Goal: Task Accomplishment & Management: Manage account settings

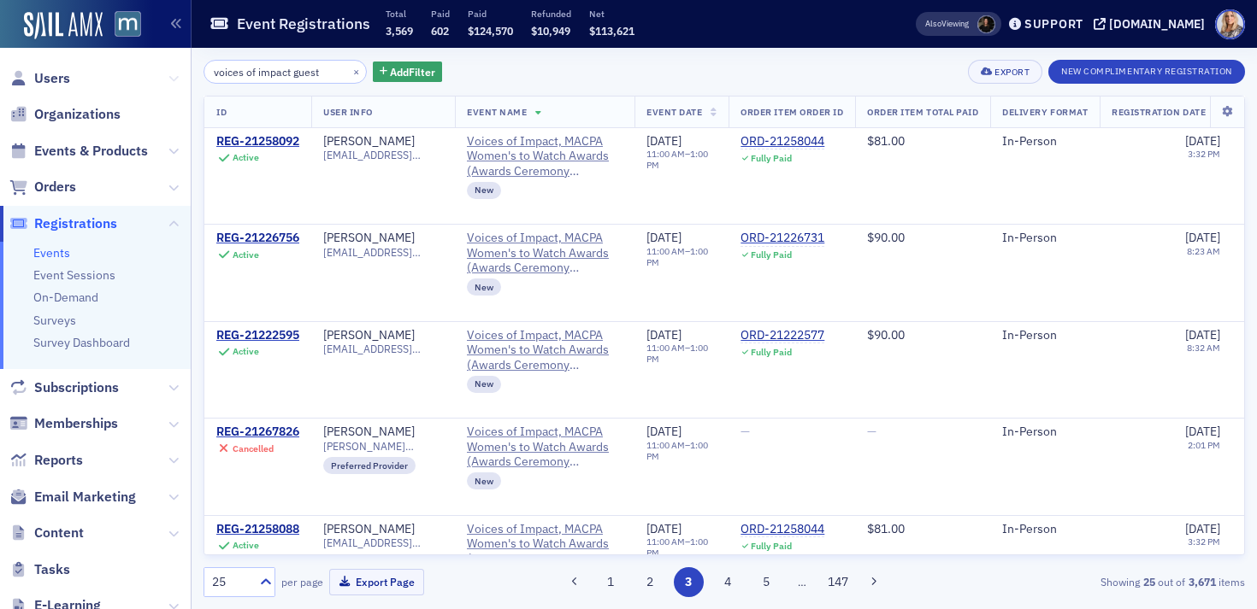
click at [171, 78] on icon at bounding box center [173, 79] width 10 height 10
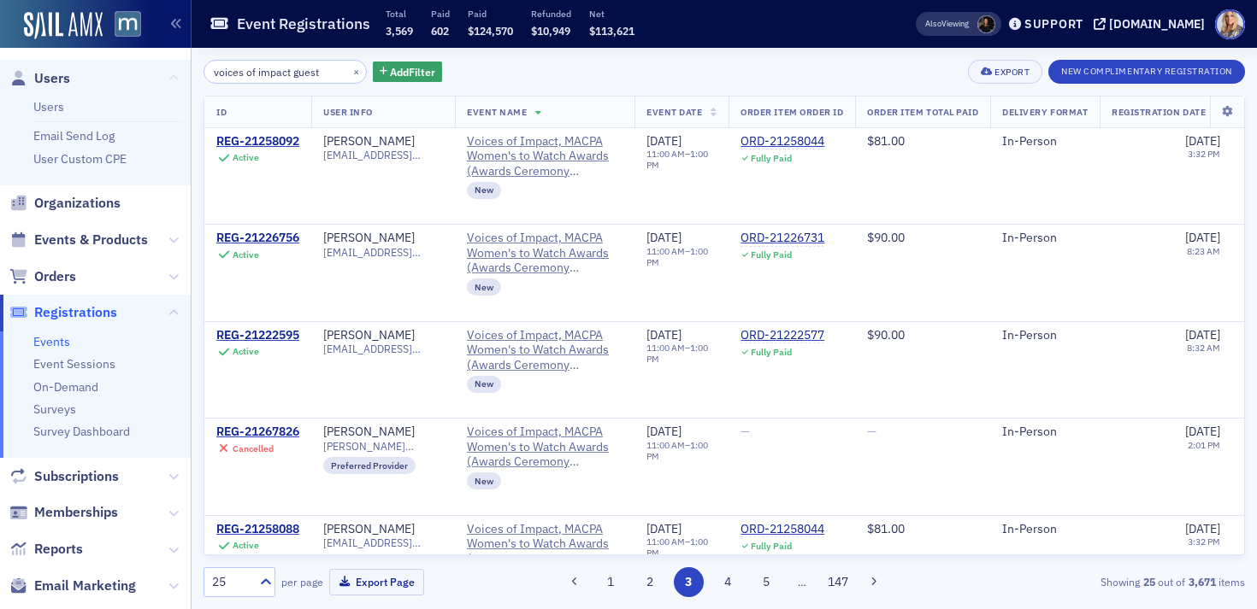
click at [171, 78] on icon at bounding box center [173, 79] width 10 height 10
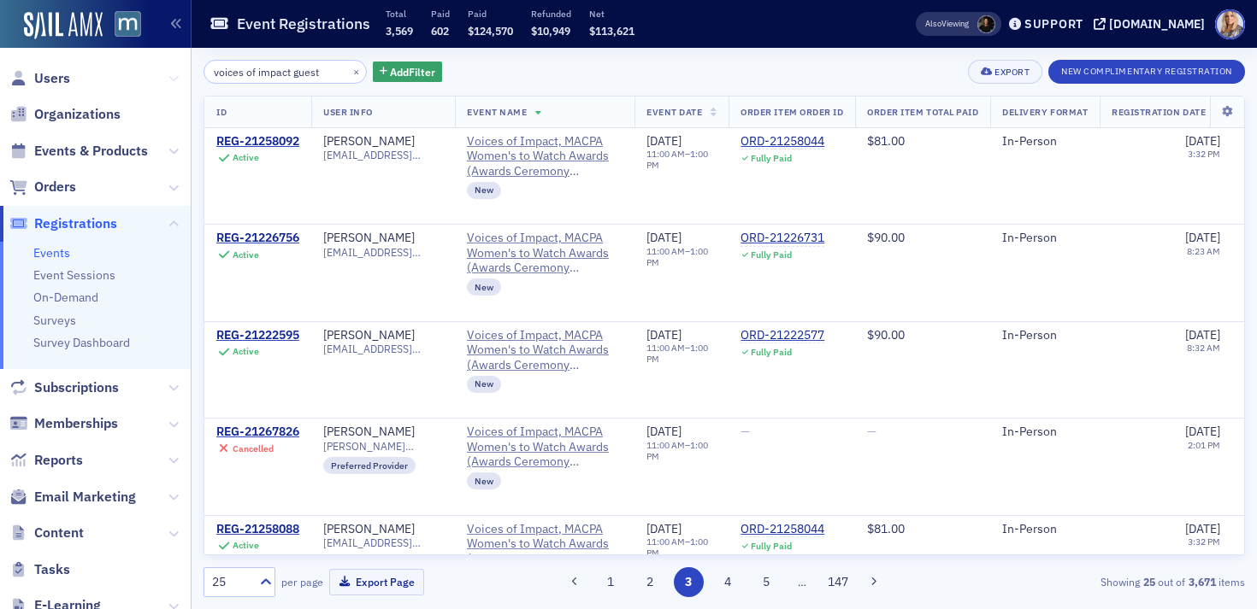
click at [172, 79] on icon at bounding box center [173, 79] width 10 height 10
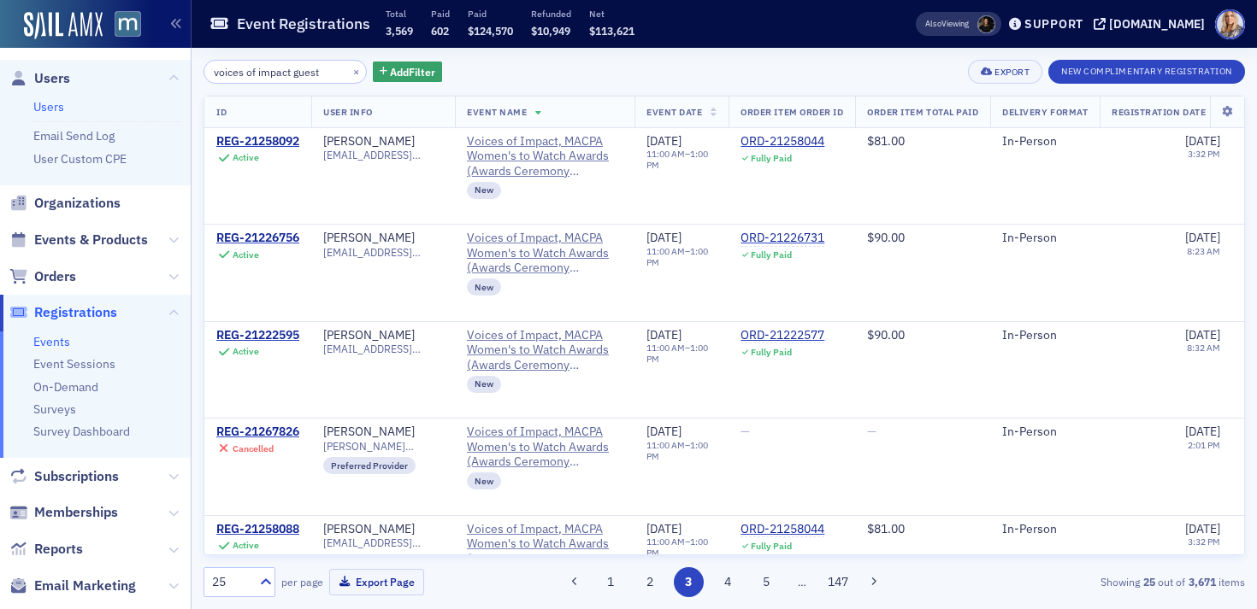
click at [46, 104] on link "Users" at bounding box center [48, 106] width 31 height 15
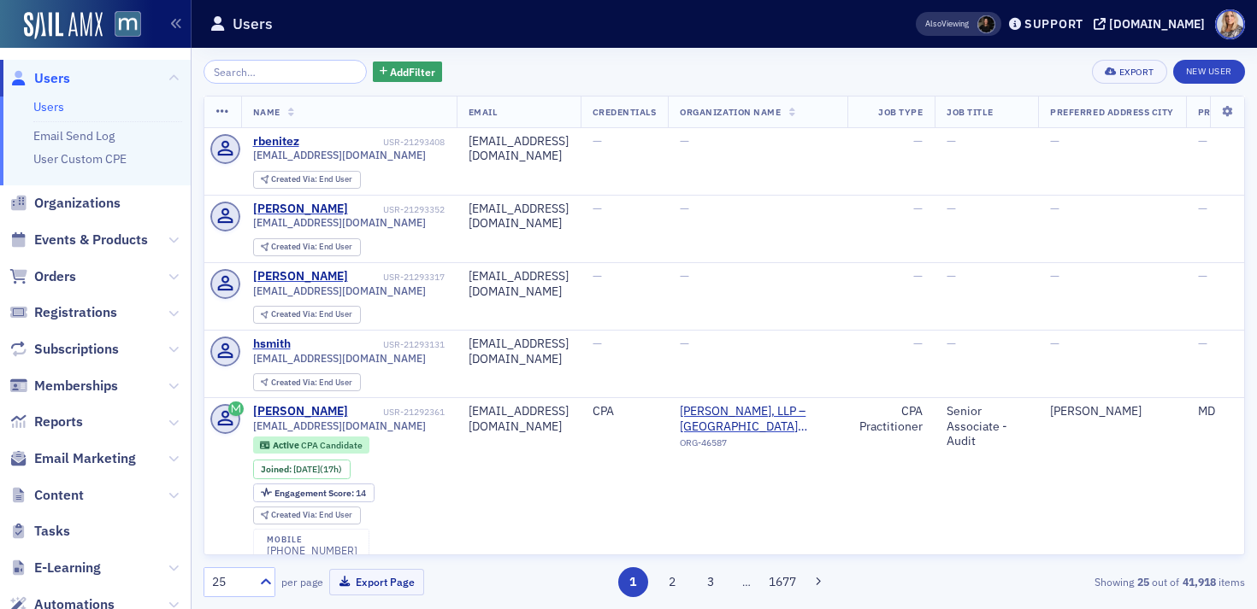
click at [262, 64] on input "search" at bounding box center [284, 72] width 163 height 24
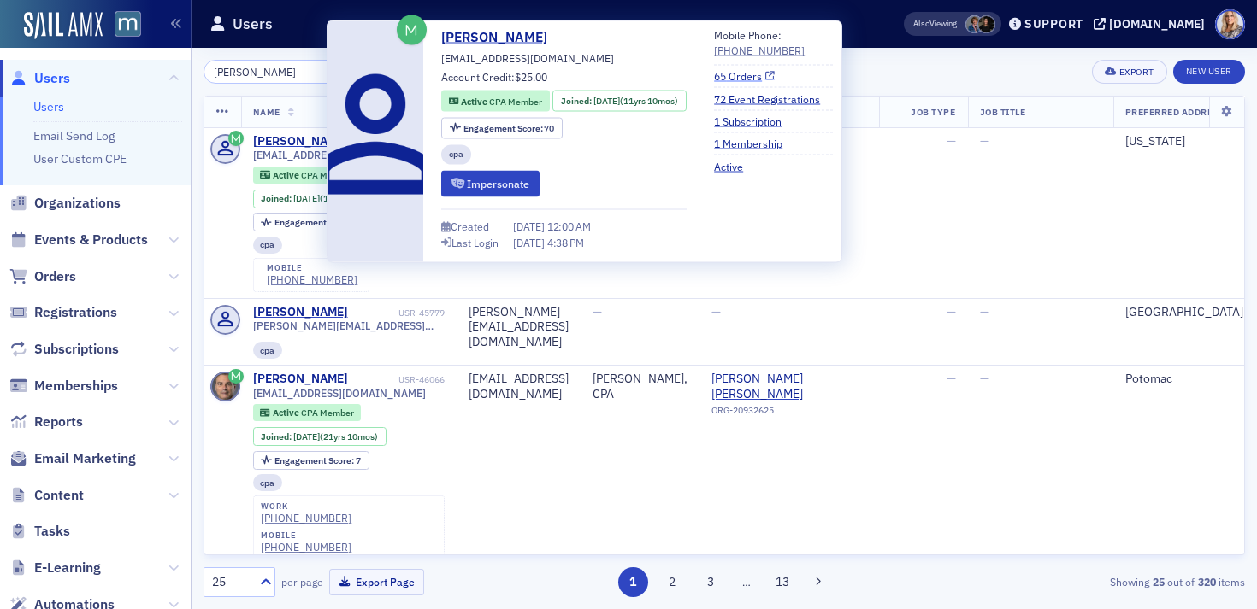
type input "Brian OGrady"
click at [766, 76] on link "65 Orders" at bounding box center [744, 75] width 61 height 15
click at [811, 97] on link "72 Event Registrations" at bounding box center [773, 98] width 119 height 15
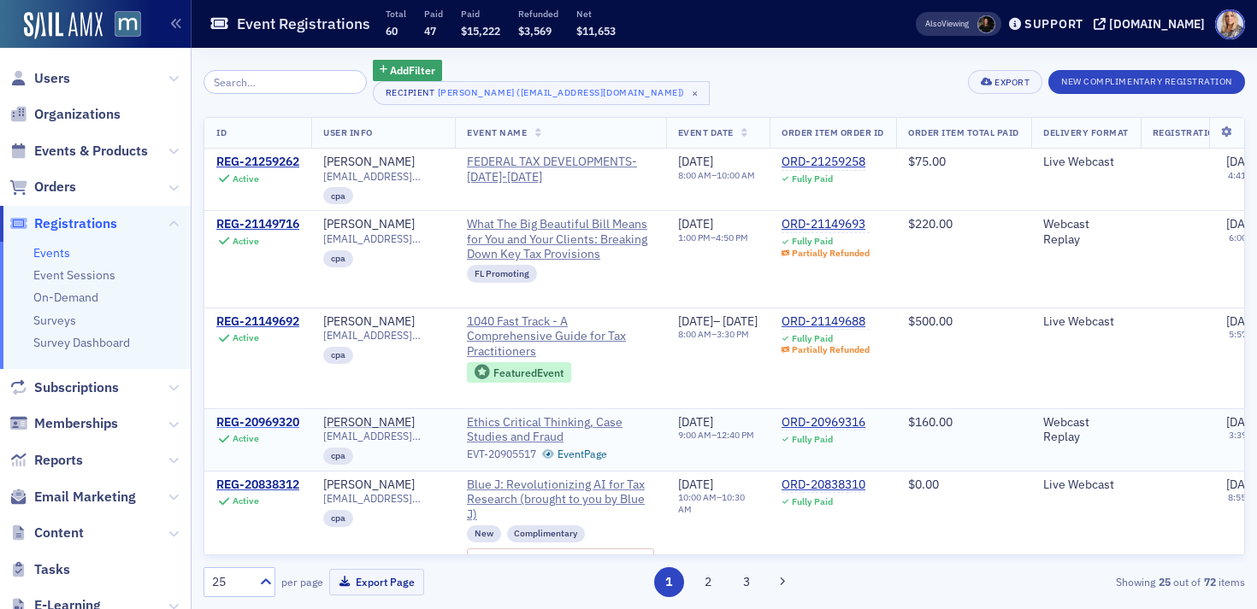
click at [281, 431] on div "REG-20969320" at bounding box center [257, 422] width 83 height 15
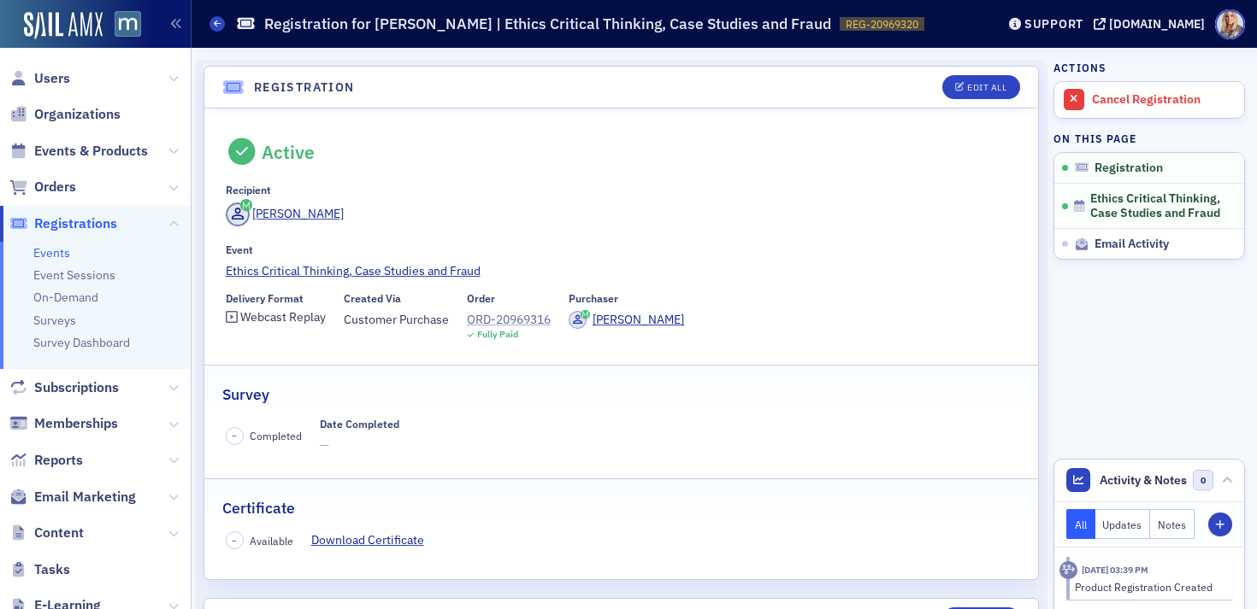
click at [501, 316] on div "ORD-20969316" at bounding box center [509, 320] width 84 height 18
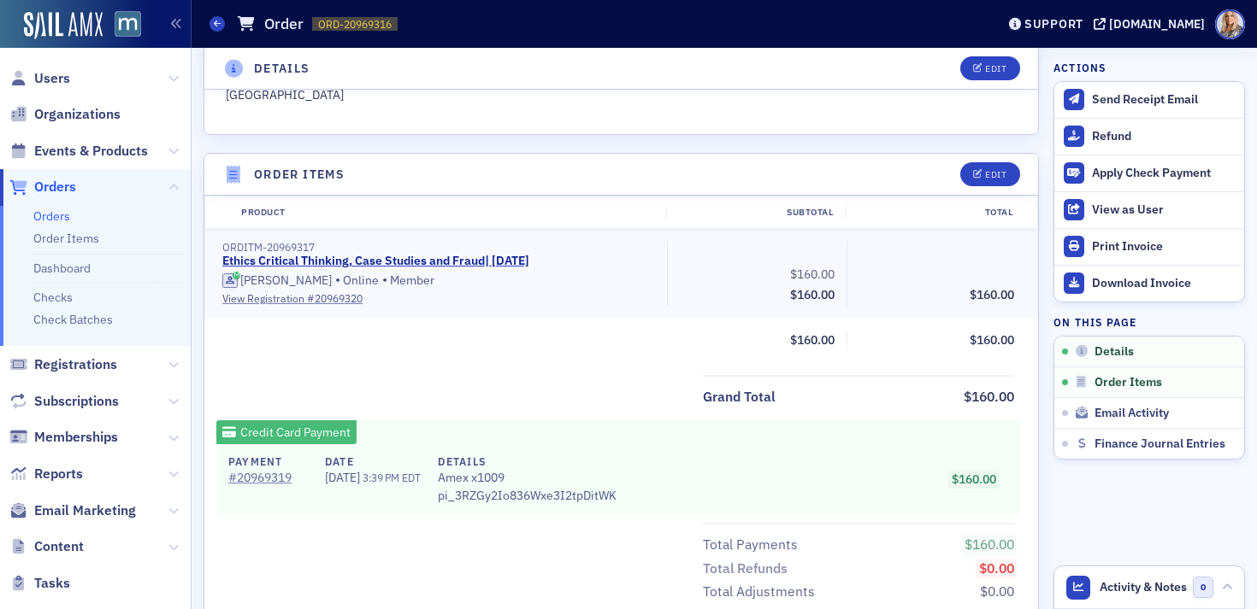
scroll to position [501, 0]
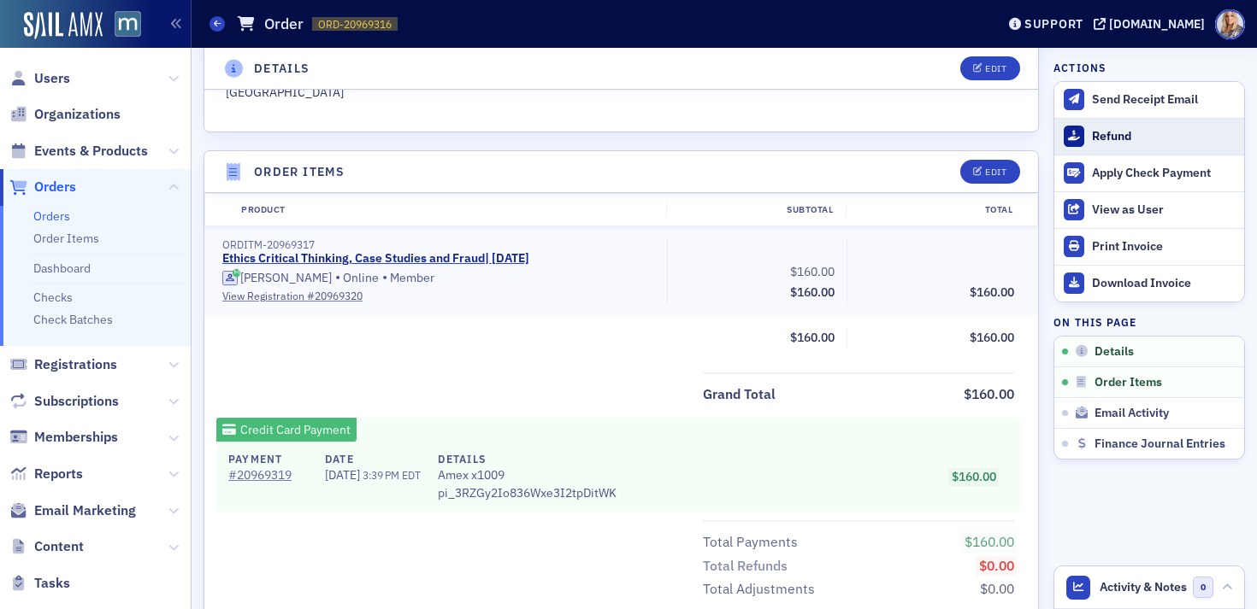
click at [1101, 137] on div "Refund" at bounding box center [1164, 136] width 144 height 15
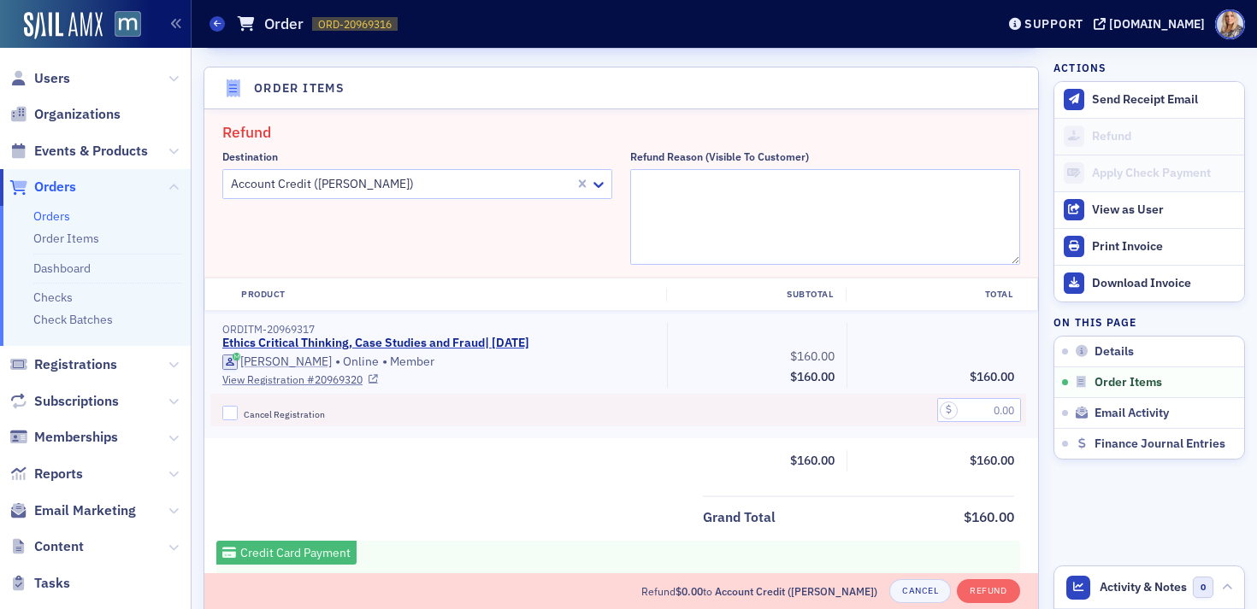
scroll to position [595, 0]
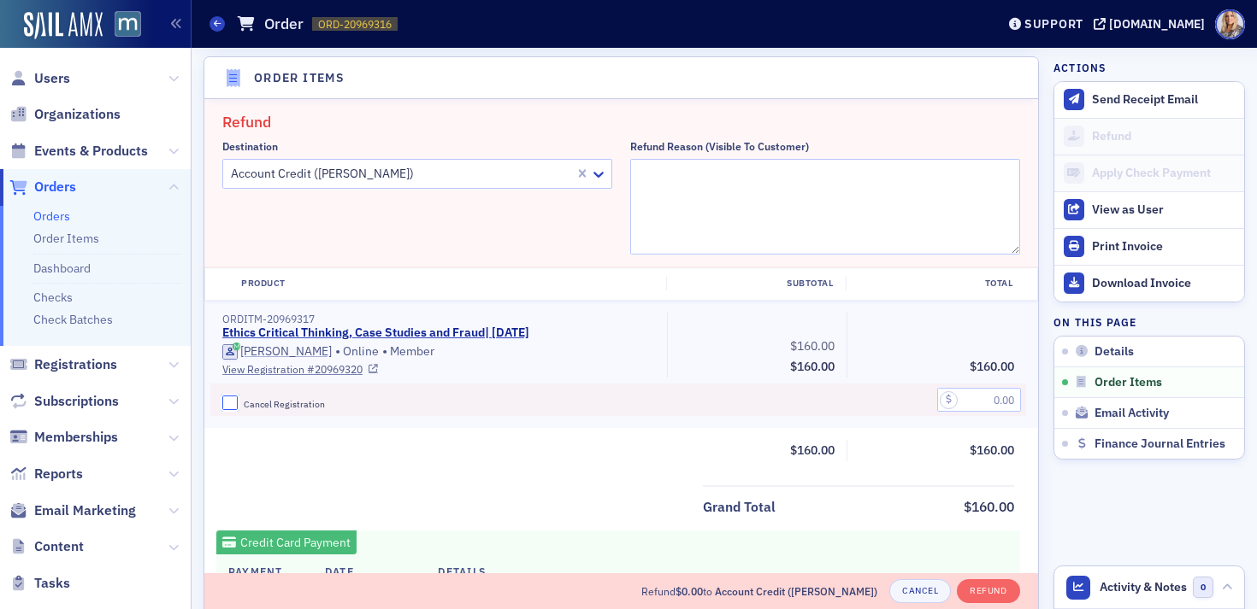
click at [224, 405] on input "Cancel Registration" at bounding box center [229, 403] width 15 height 15
checkbox input "true"
click at [988, 402] on input "text" at bounding box center [979, 400] width 84 height 24
type input "160.00"
click at [992, 595] on button "Refund" at bounding box center [988, 592] width 62 height 24
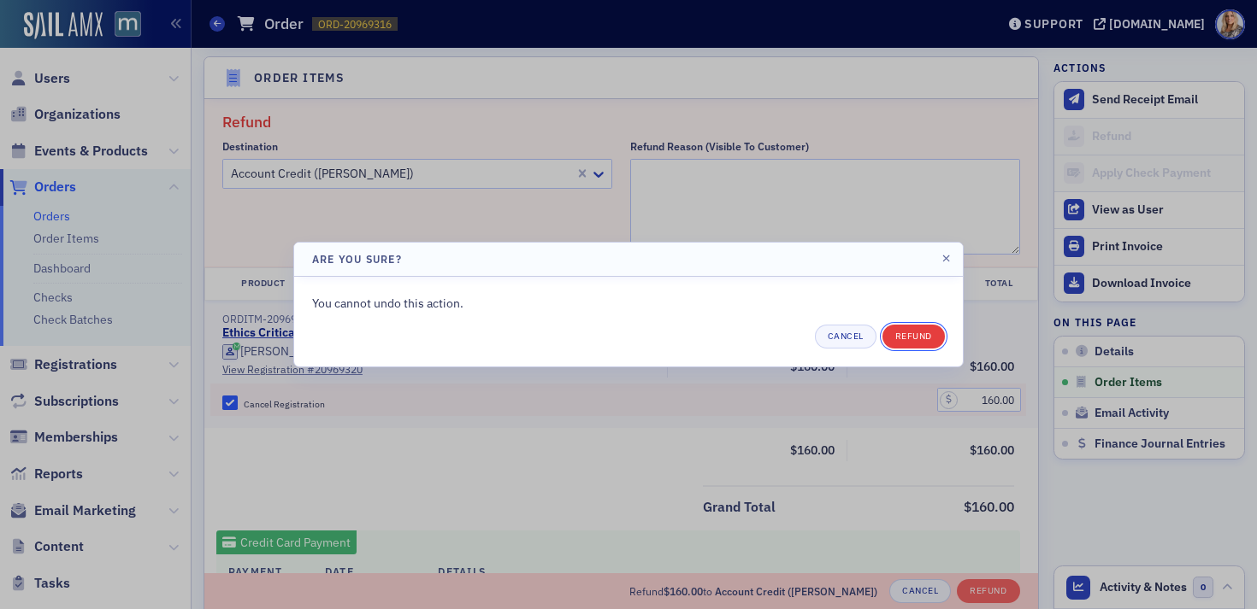
click at [933, 336] on button "Refund" at bounding box center [913, 337] width 62 height 24
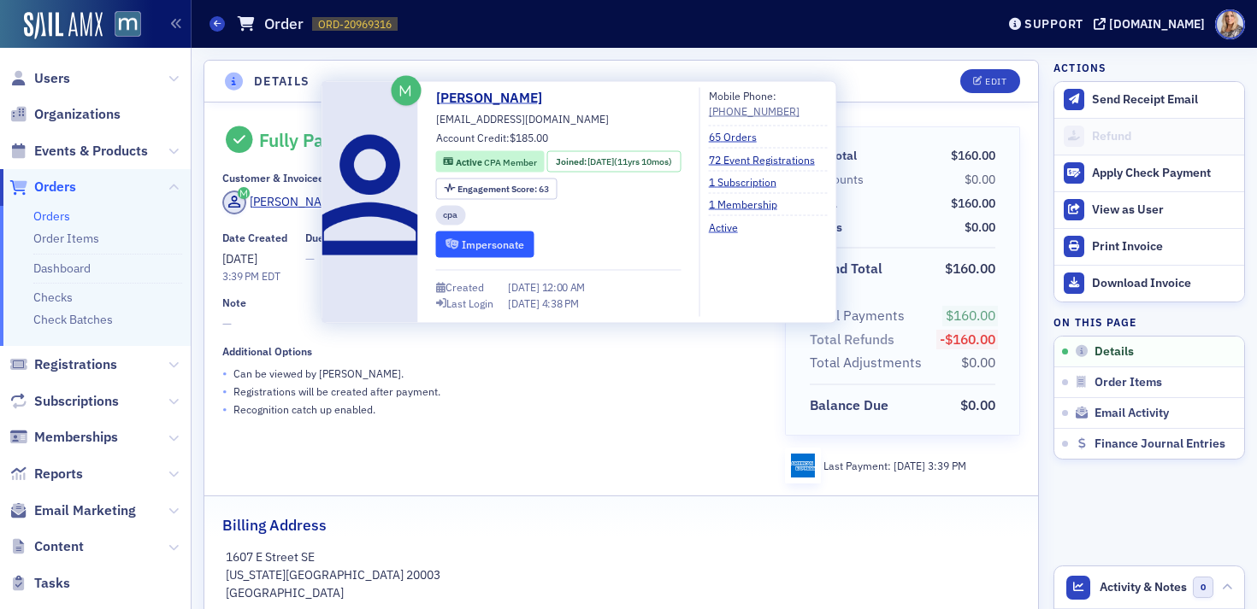
click at [475, 243] on button "Impersonate" at bounding box center [485, 244] width 98 height 26
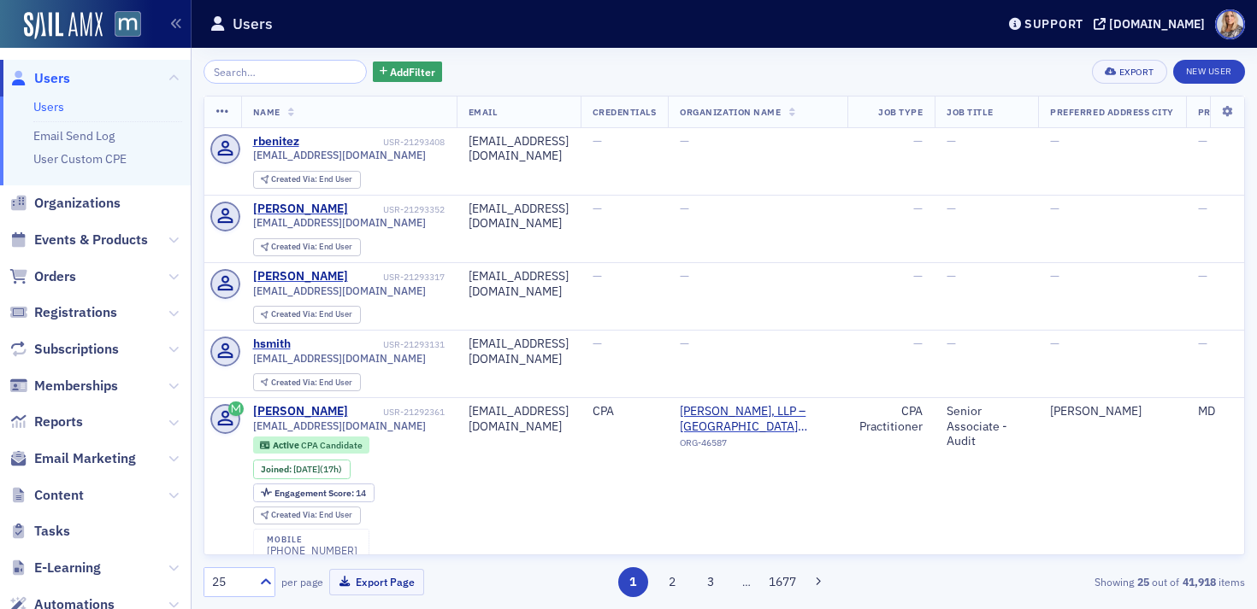
click at [255, 74] on input "search" at bounding box center [284, 72] width 163 height 24
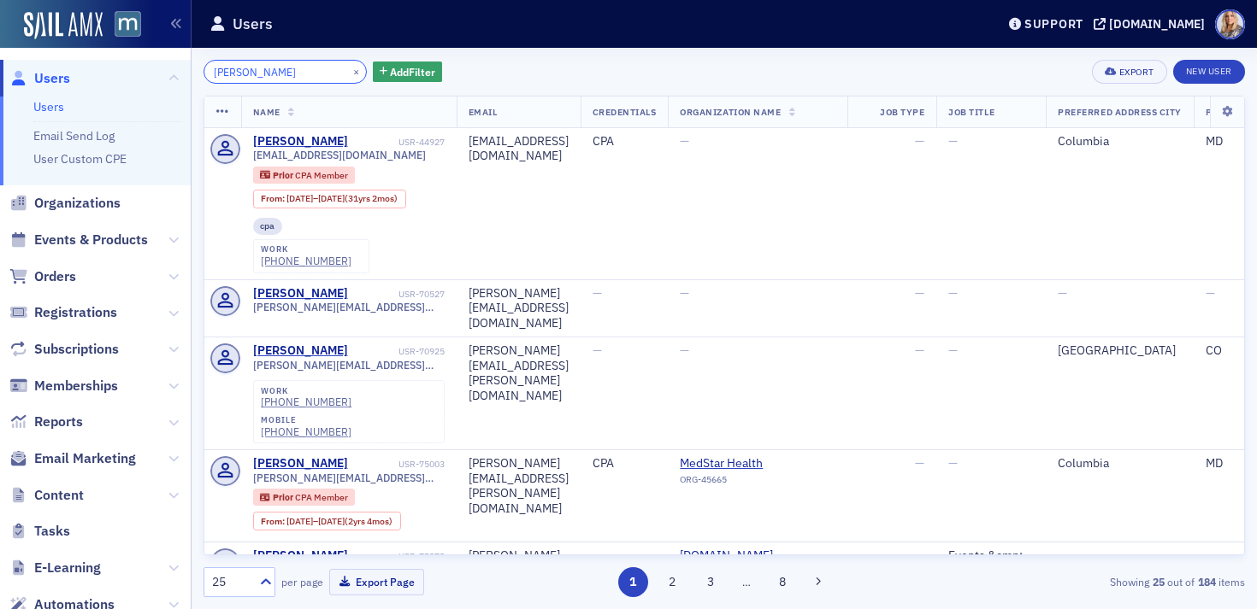
drag, startPoint x: 321, startPoint y: 72, endPoint x: 154, endPoint y: 65, distance: 166.8
click at [154, 65] on div "Users Users Email Send Log User Custom CPE Organizations Events & Products Orde…" at bounding box center [628, 304] width 1257 height 609
paste input "Maxene Bardwell"
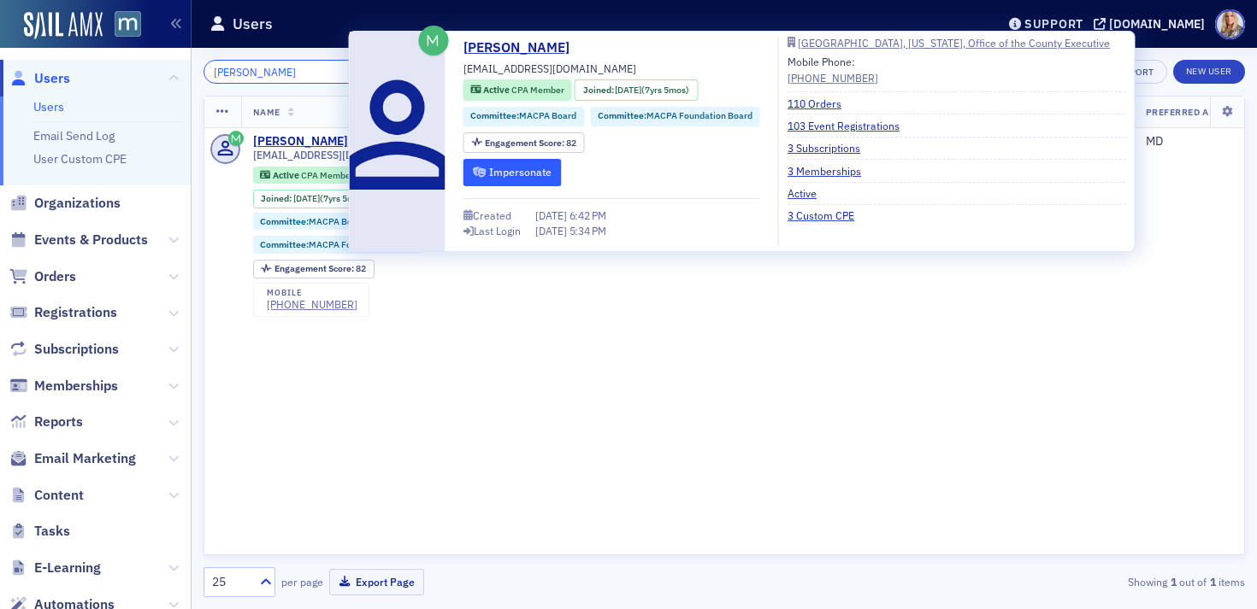
type input "[PERSON_NAME]"
click at [533, 178] on button "Impersonate" at bounding box center [512, 172] width 98 height 26
click at [881, 41] on div "[GEOGRAPHIC_DATA], [US_STATE], Office of the County Executive" at bounding box center [954, 42] width 312 height 9
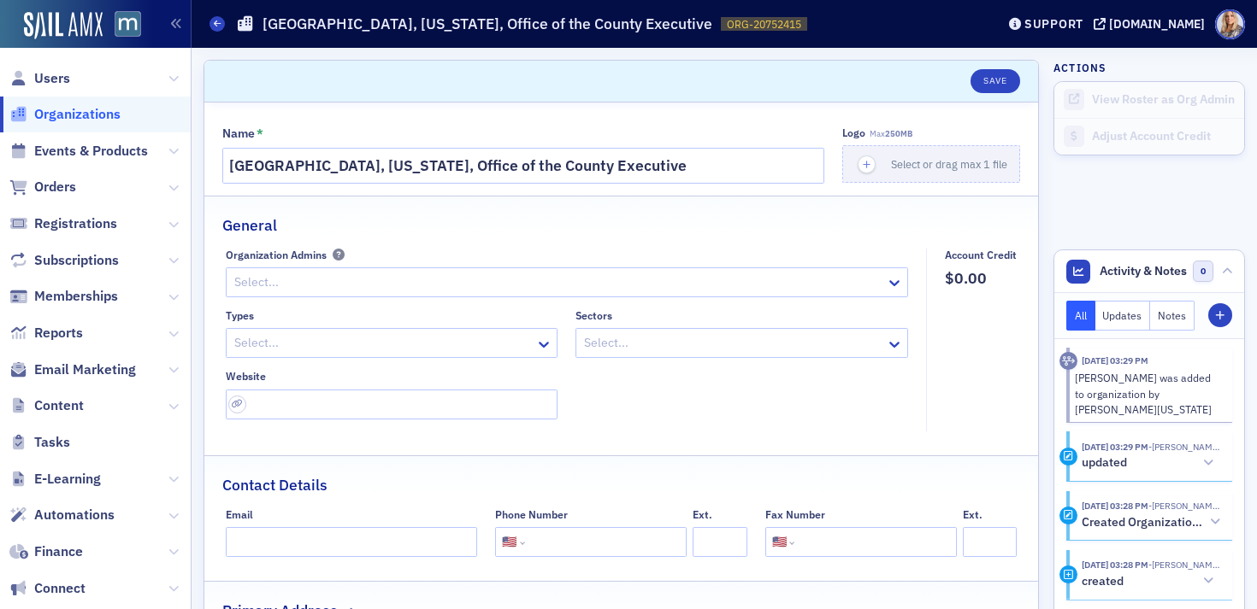
select select "US"
